Goal: Information Seeking & Learning: Find specific fact

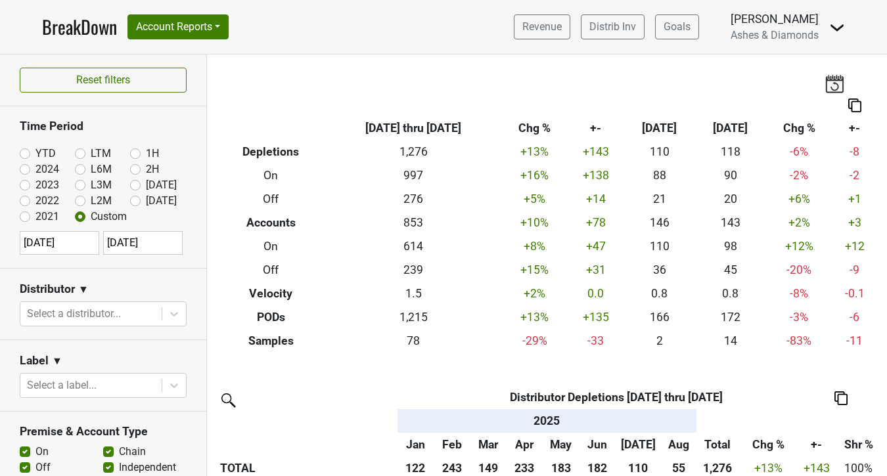
scroll to position [288, 0]
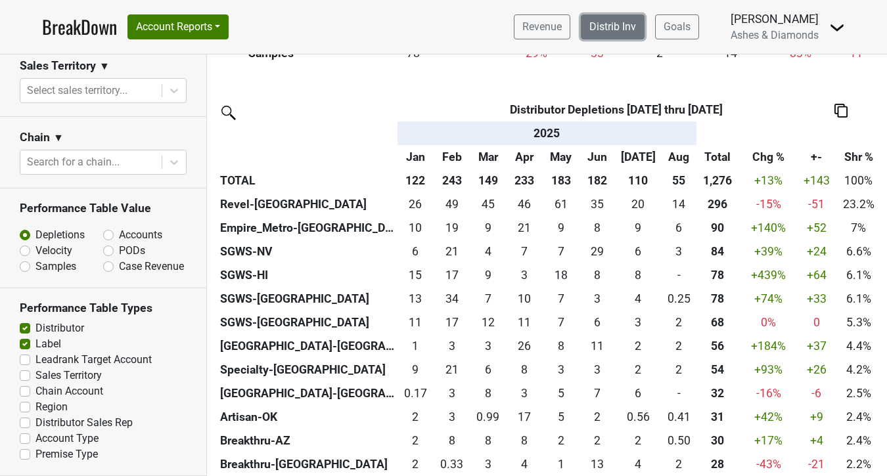
click at [615, 23] on link "Distrib Inv" at bounding box center [613, 26] width 64 height 25
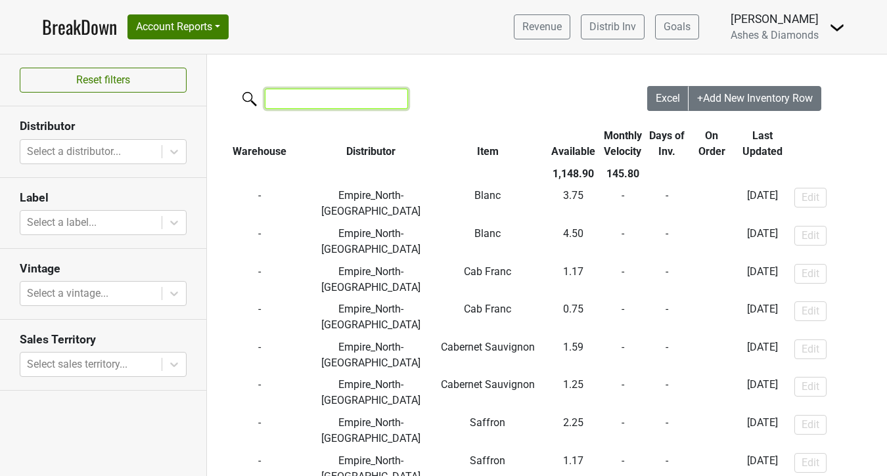
click at [300, 99] on input "search" at bounding box center [336, 99] width 143 height 20
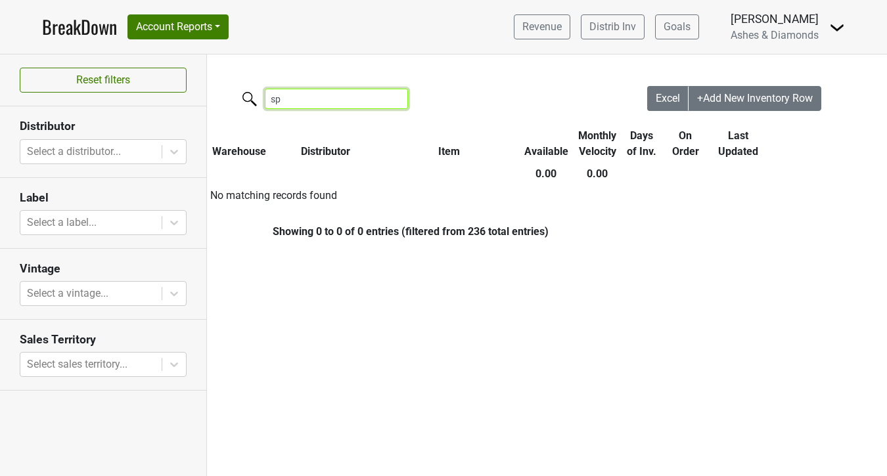
type input "s"
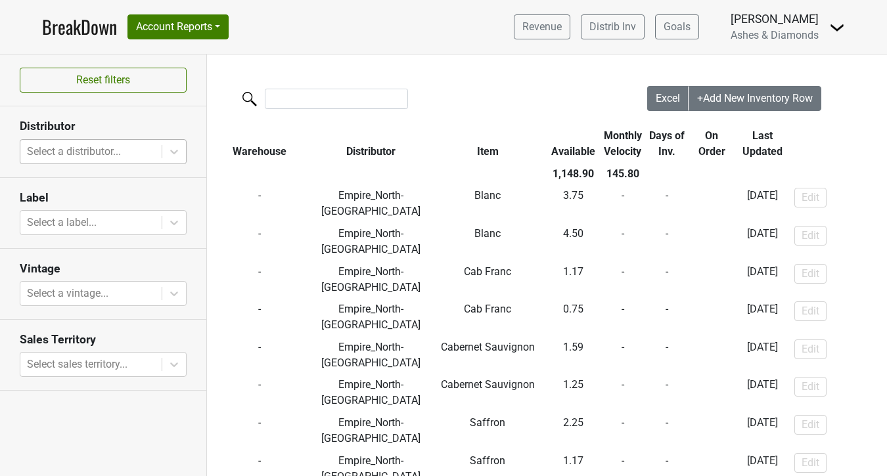
click at [93, 150] on div at bounding box center [91, 152] width 128 height 18
type input "s"
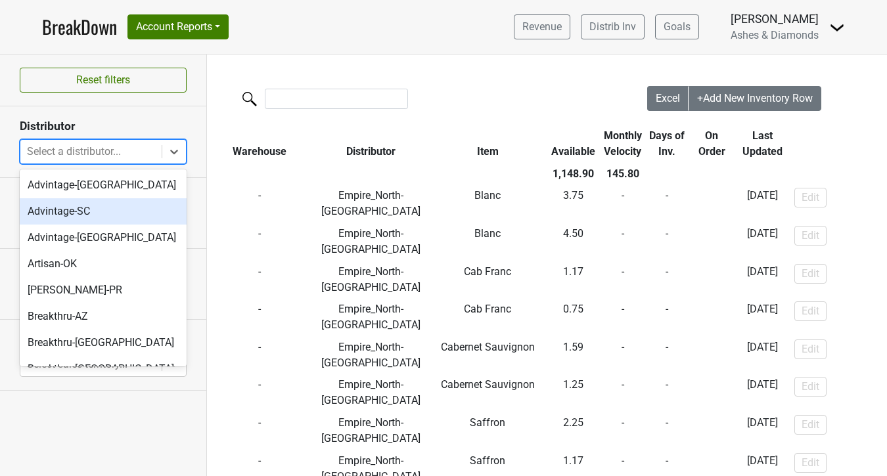
click at [72, 33] on link "BreakDown" at bounding box center [79, 27] width 75 height 28
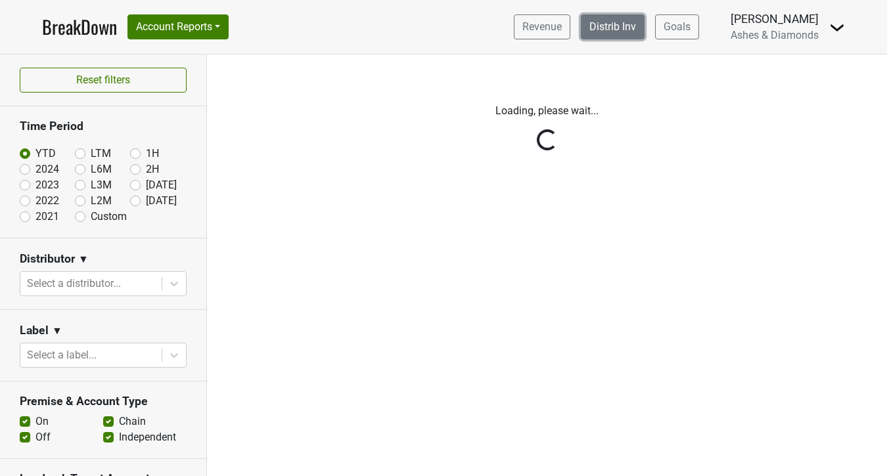
click at [619, 33] on link "Distrib Inv" at bounding box center [613, 26] width 64 height 25
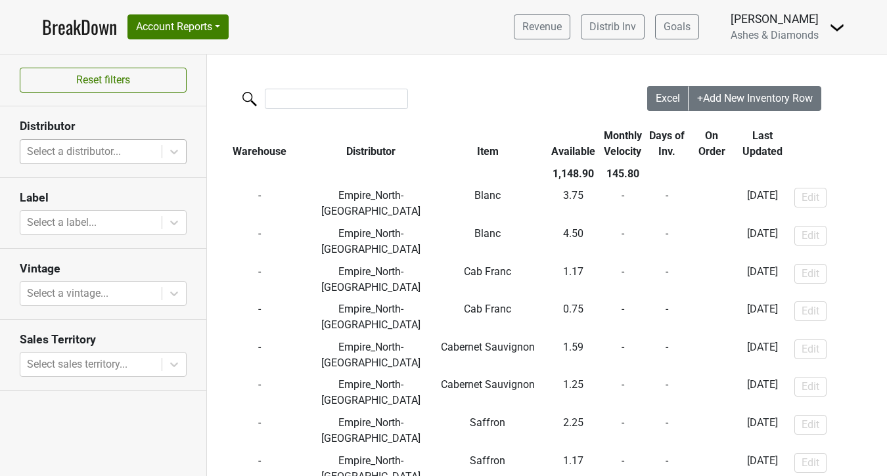
click at [119, 143] on div at bounding box center [91, 152] width 128 height 18
type input "s"
type input "G"
click at [99, 28] on link "BreakDown" at bounding box center [79, 27] width 75 height 28
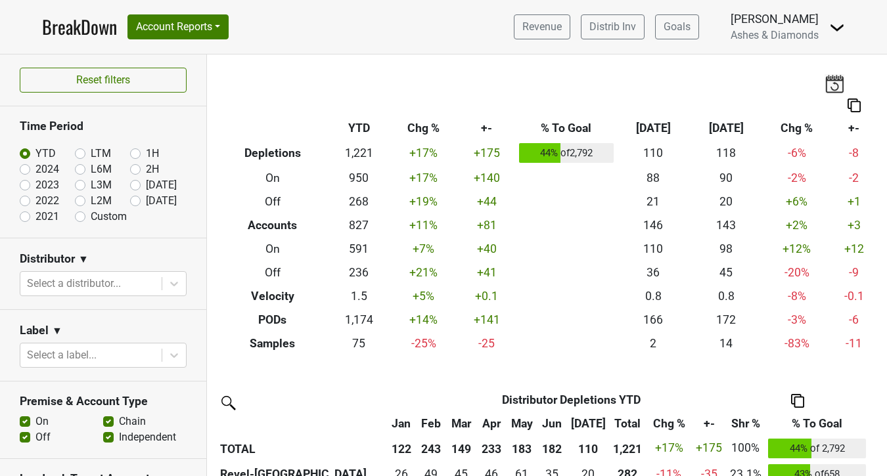
click at [80, 270] on div "Distributor ▼" at bounding box center [103, 262] width 167 height 20
click at [85, 279] on div at bounding box center [91, 284] width 128 height 18
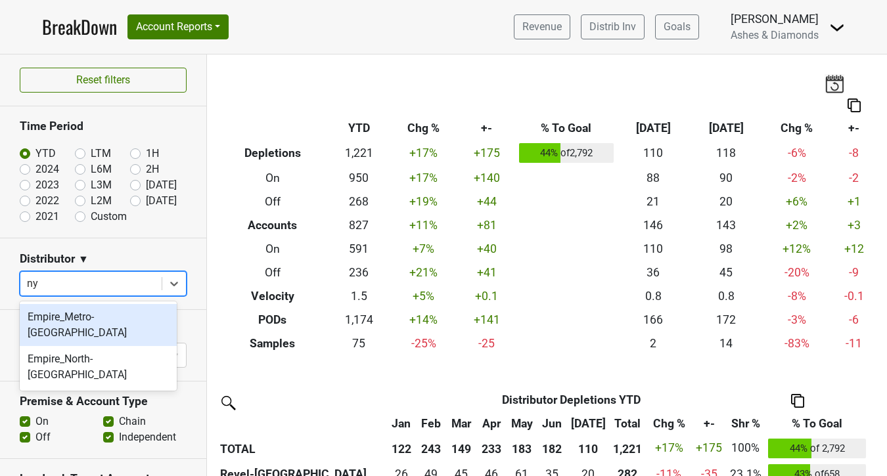
type input "ny"
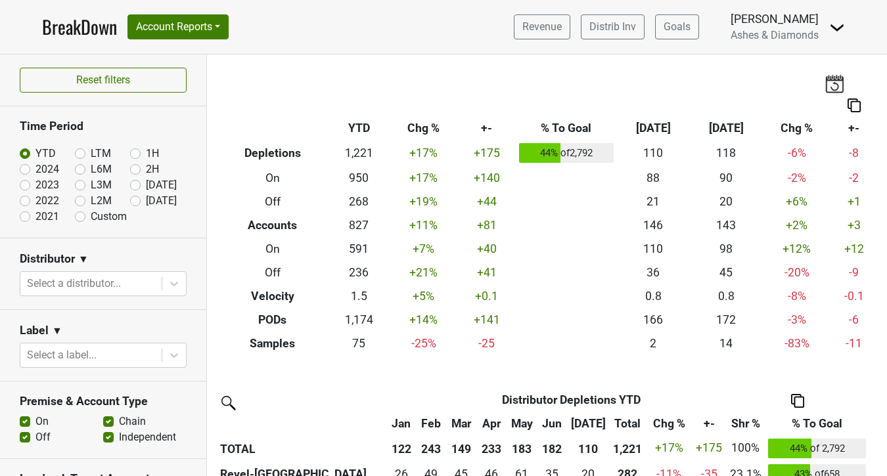
click at [401, 83] on div "Breakdown Type YTD Chg % +- % To Goal Jul ‘25 Jul ‘24 Chg % +- Depletions 1,221…" at bounding box center [547, 205] width 680 height 301
click at [187, 25] on button "Account Reports" at bounding box center [177, 26] width 101 height 25
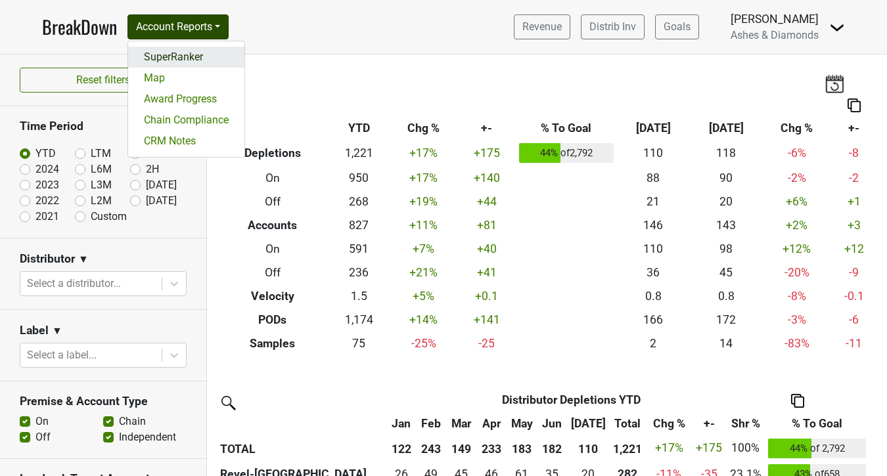
click at [217, 51] on link "SuperRanker" at bounding box center [186, 57] width 116 height 21
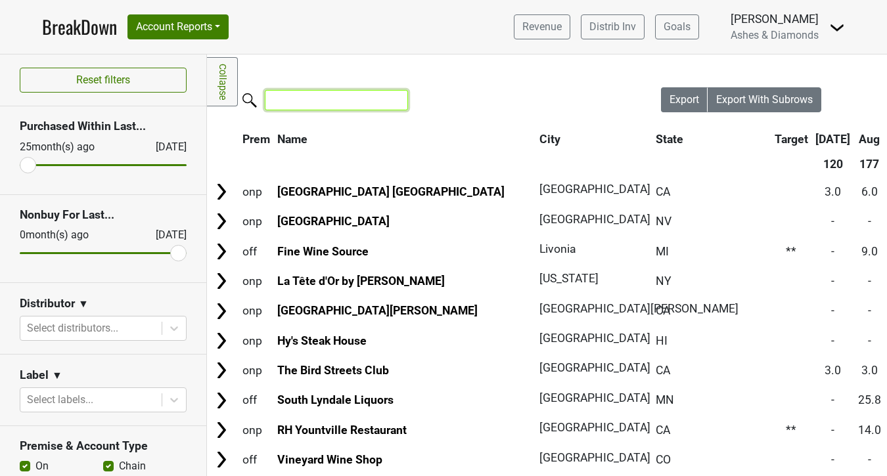
click at [314, 106] on input "search" at bounding box center [336, 100] width 143 height 20
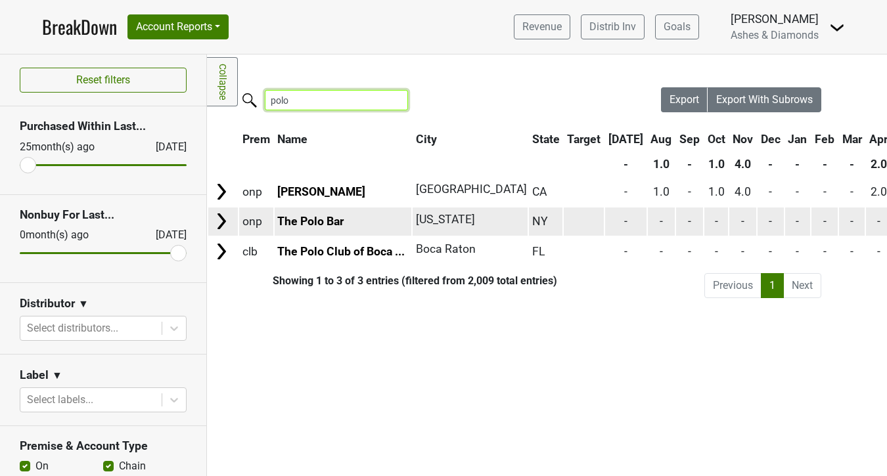
type input "polo"
click at [415, 215] on td "[US_STATE]" at bounding box center [470, 222] width 115 height 28
click at [288, 224] on link "The Polo Bar" at bounding box center [310, 221] width 66 height 13
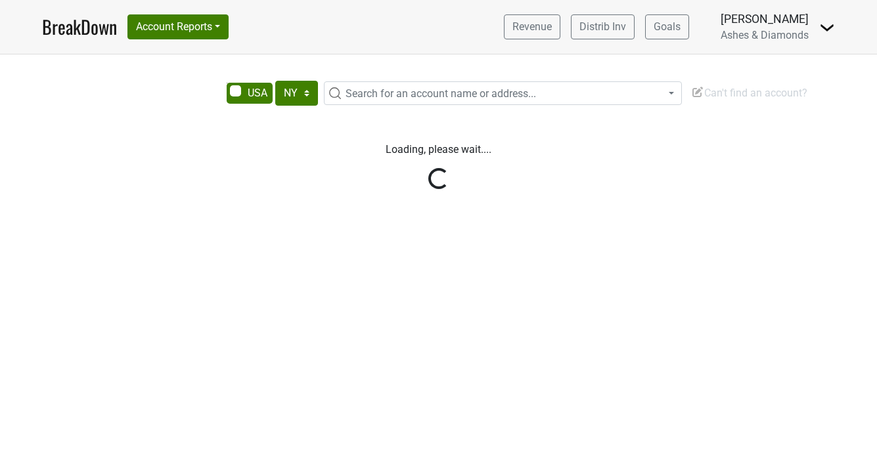
select select "NY"
